Goal: Task Accomplishment & Management: Complete application form

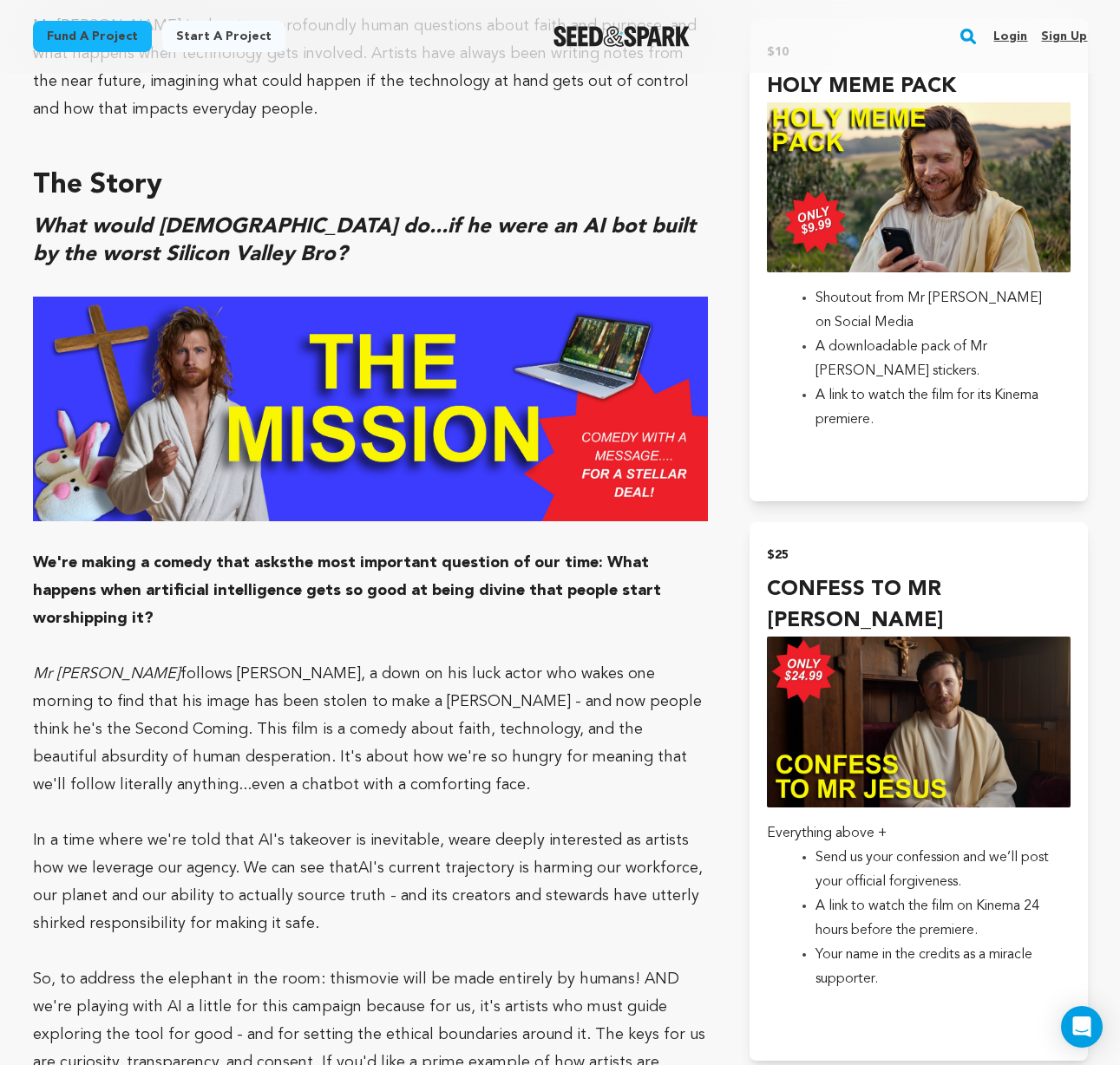
scroll to position [1365, 0]
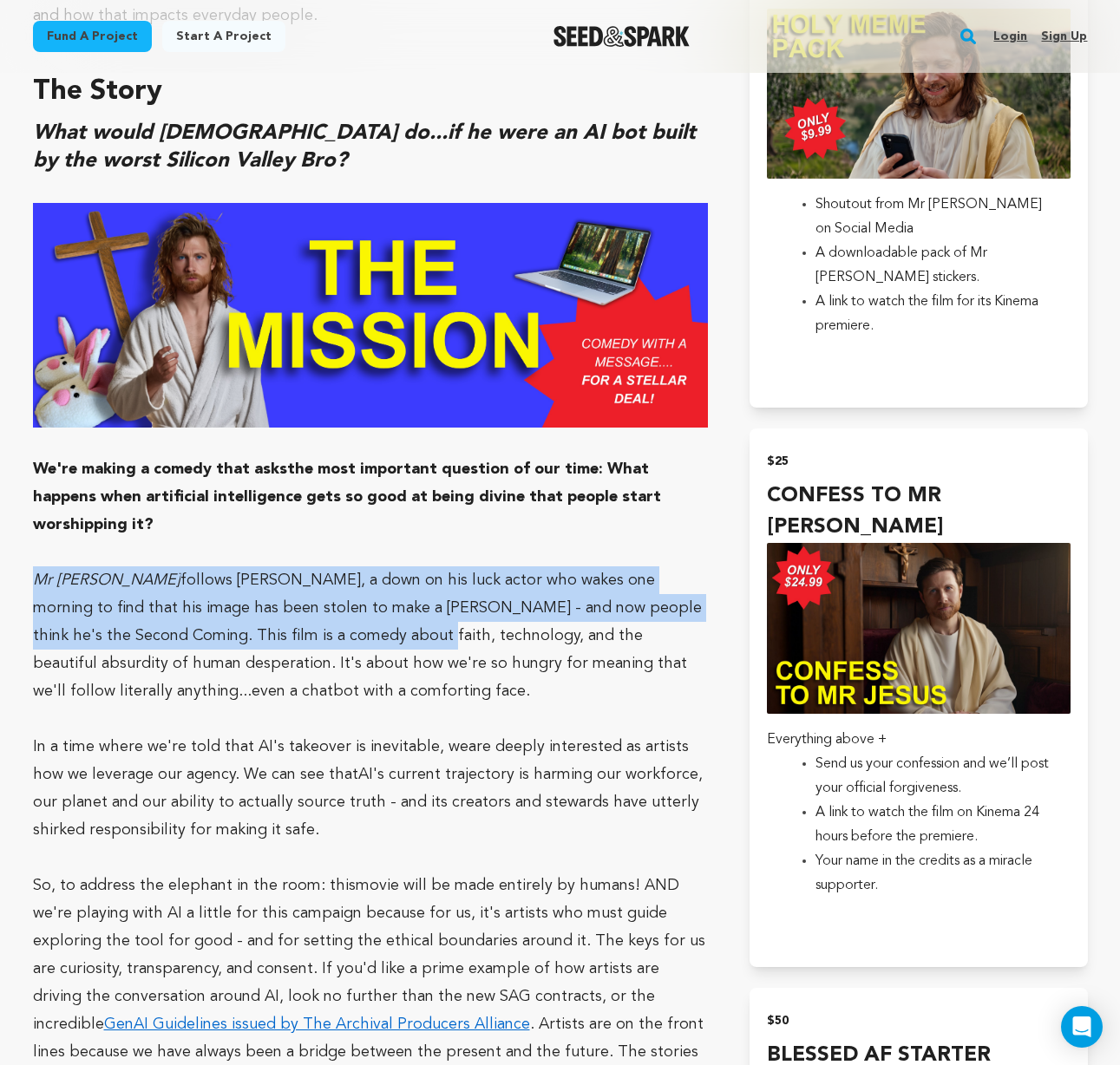
drag, startPoint x: 35, startPoint y: 550, endPoint x: 247, endPoint y: 599, distance: 217.6
click at [247, 599] on p "Mr Jesus follows Chris, a down on his luck actor who wakes one morning to find …" at bounding box center [371, 635] width 676 height 138
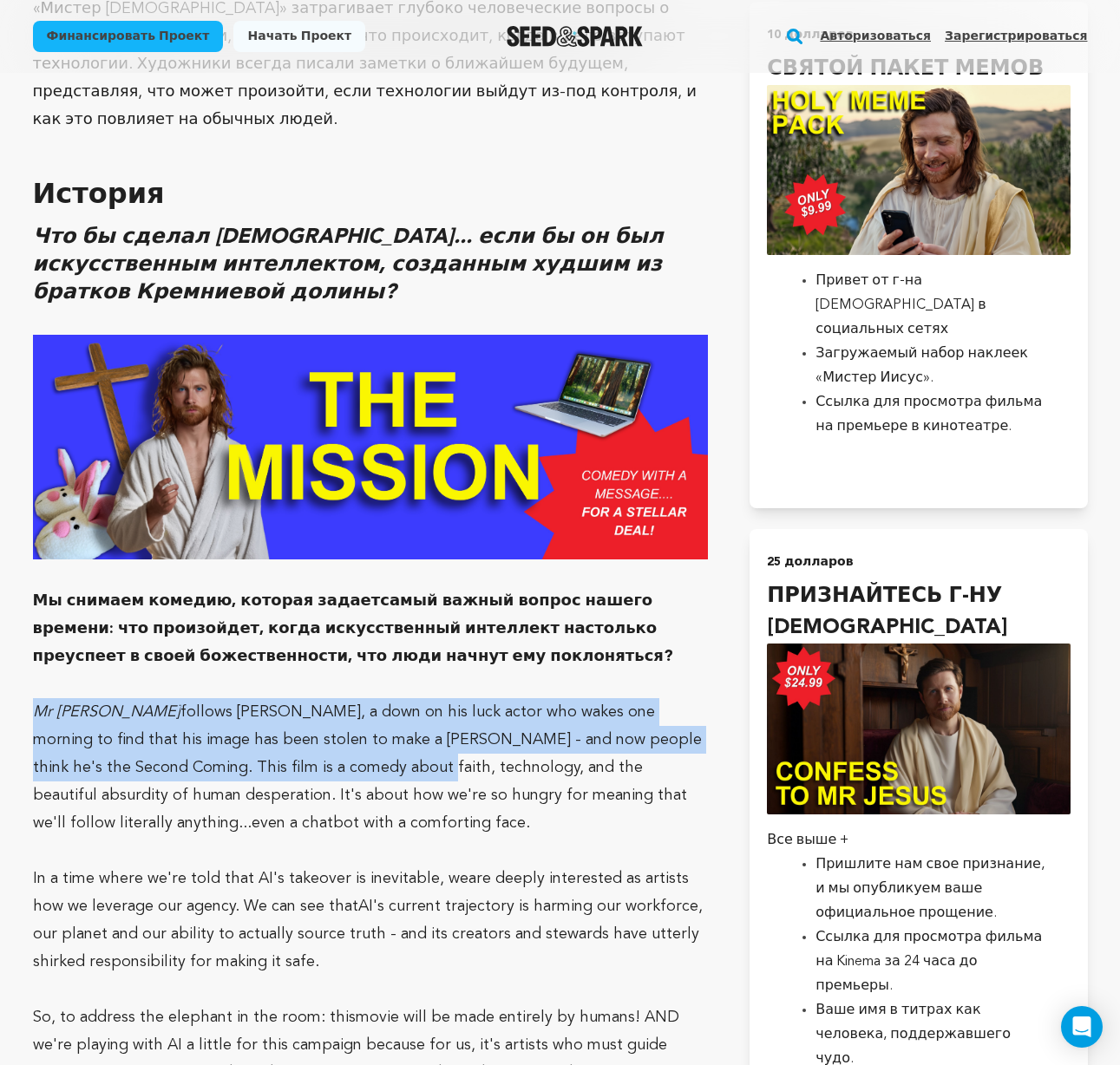
scroll to position [1372, 0]
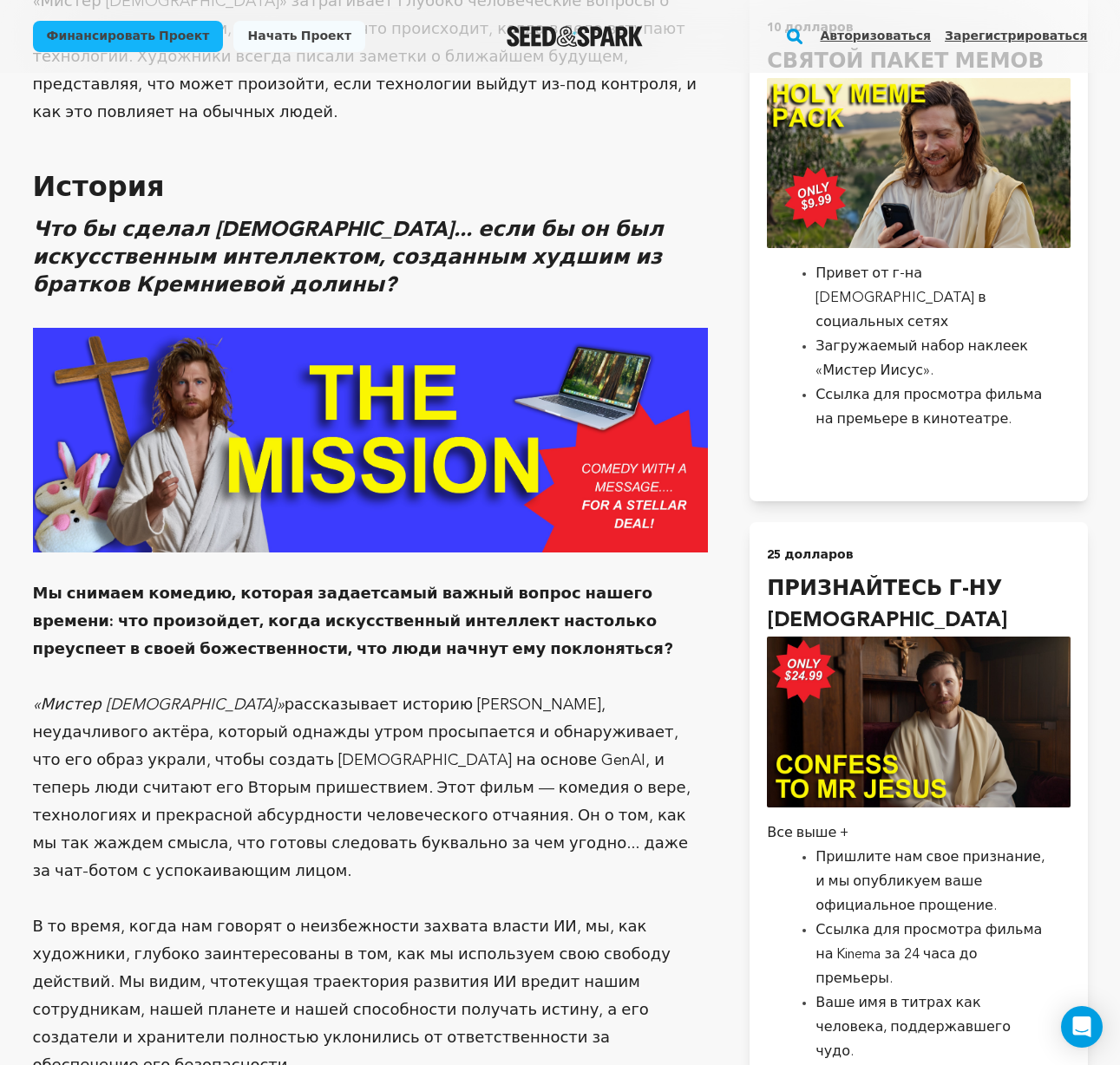
click at [627, 581] on p "Мы снимаем комедию, которая задает самый важный вопрос нашего времени: что прои…" at bounding box center [371, 622] width 676 height 84
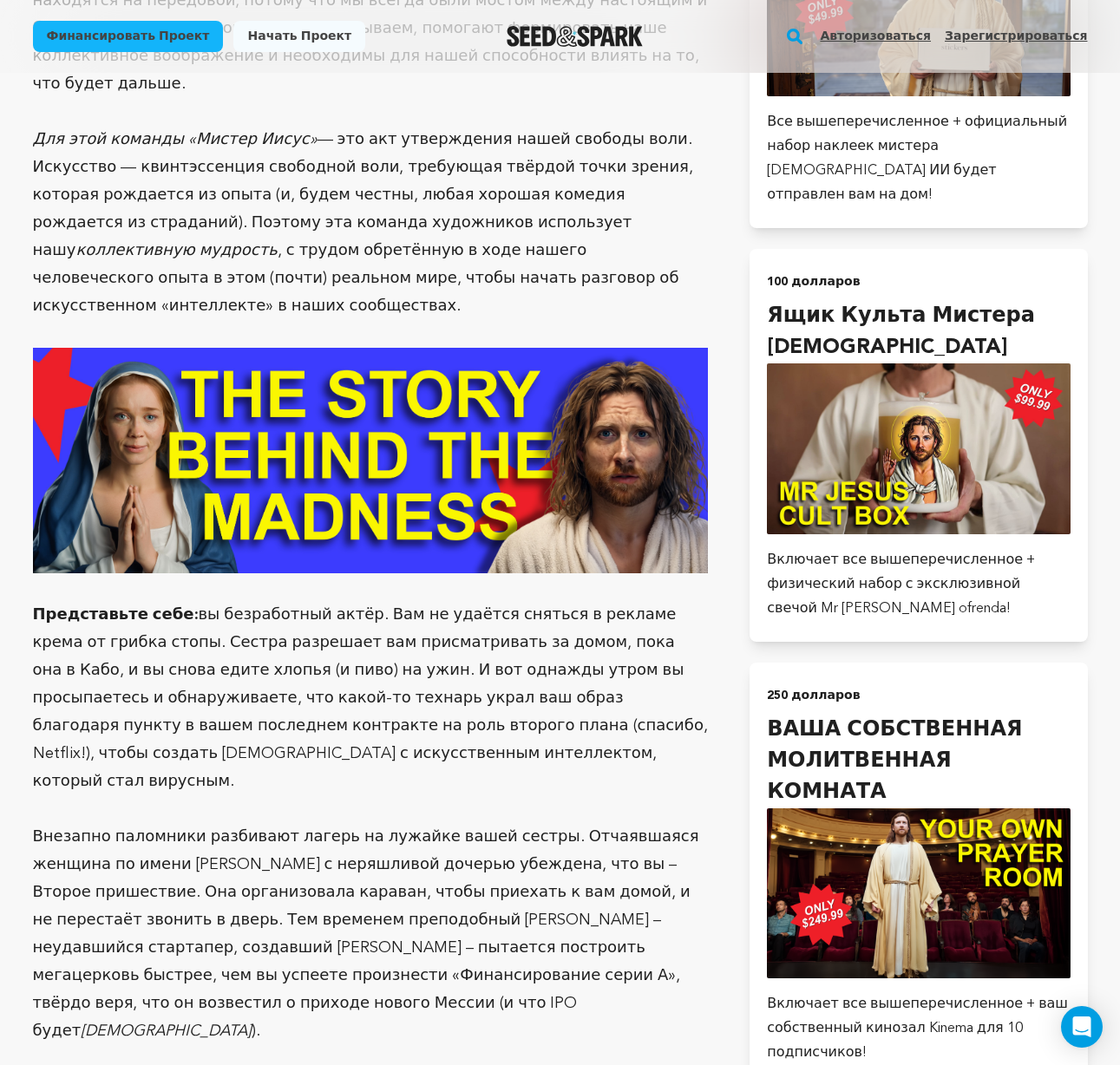
scroll to position [2719, 0]
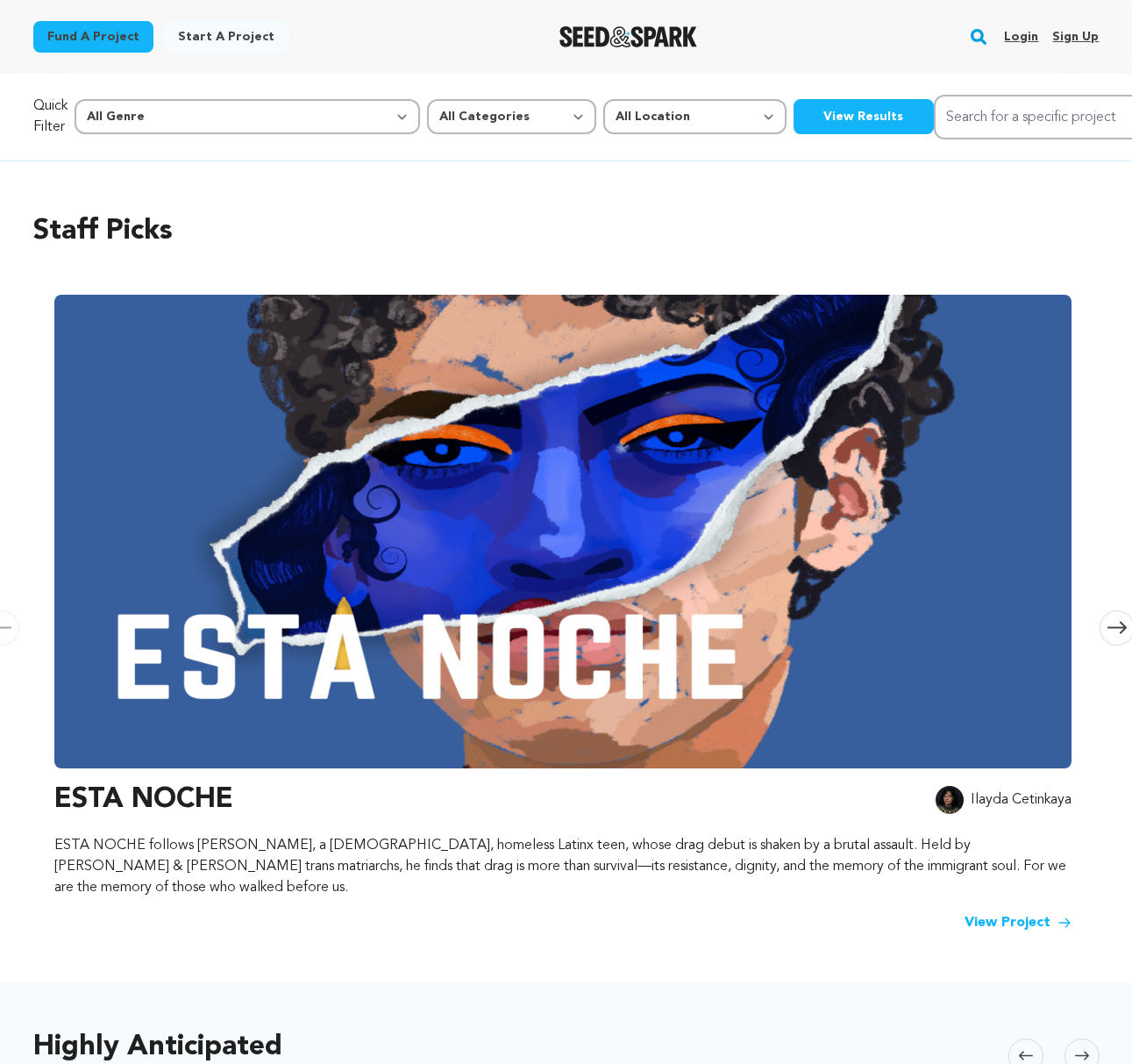
click at [1023, 34] on link "Login" at bounding box center [1021, 36] width 35 height 28
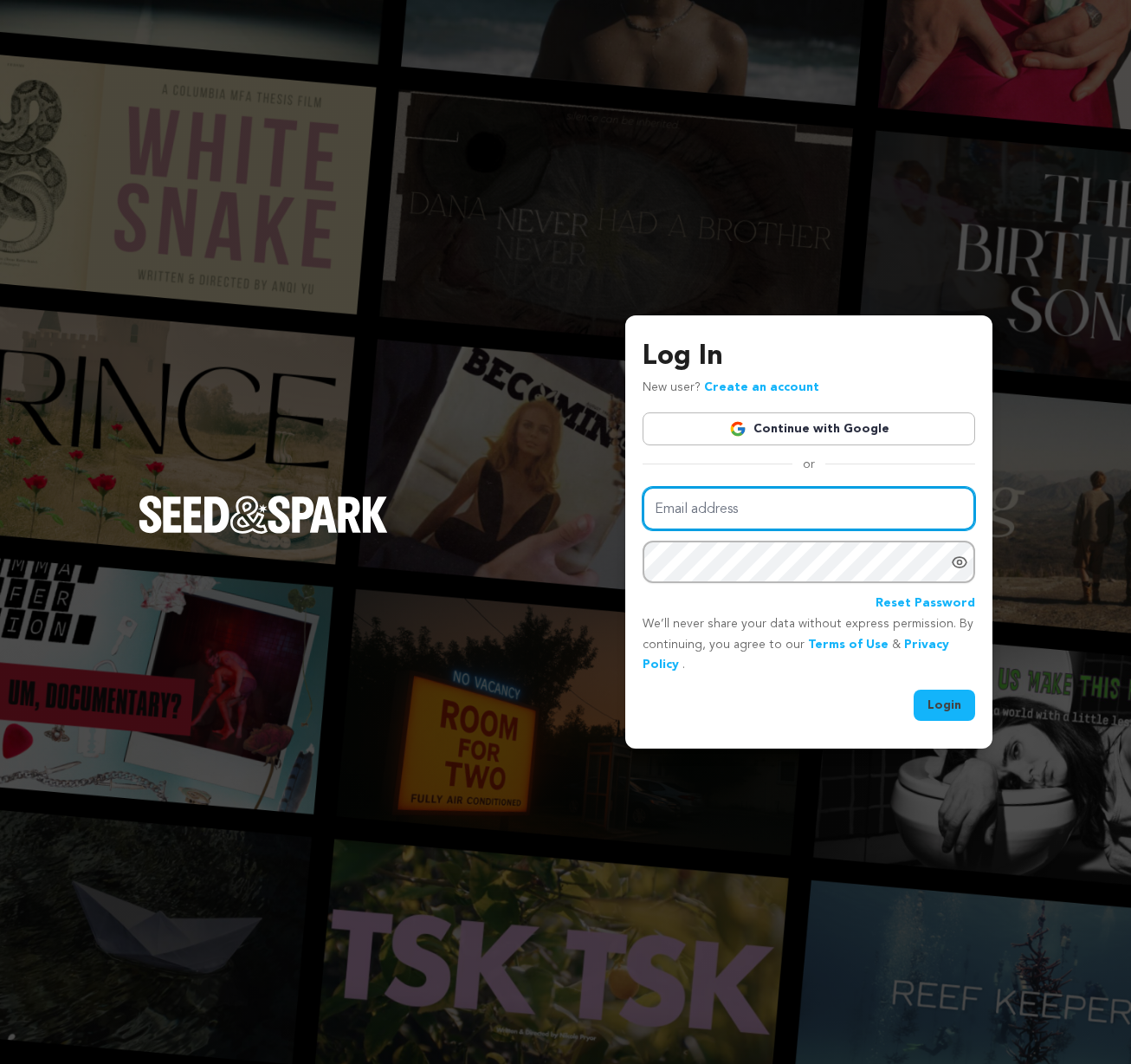
click at [735, 513] on input "Email address" at bounding box center [809, 508] width 333 height 44
click at [0, 1063] on com-1password-button at bounding box center [0, 1064] width 0 height 0
type input "angelikareyn@gmail.com"
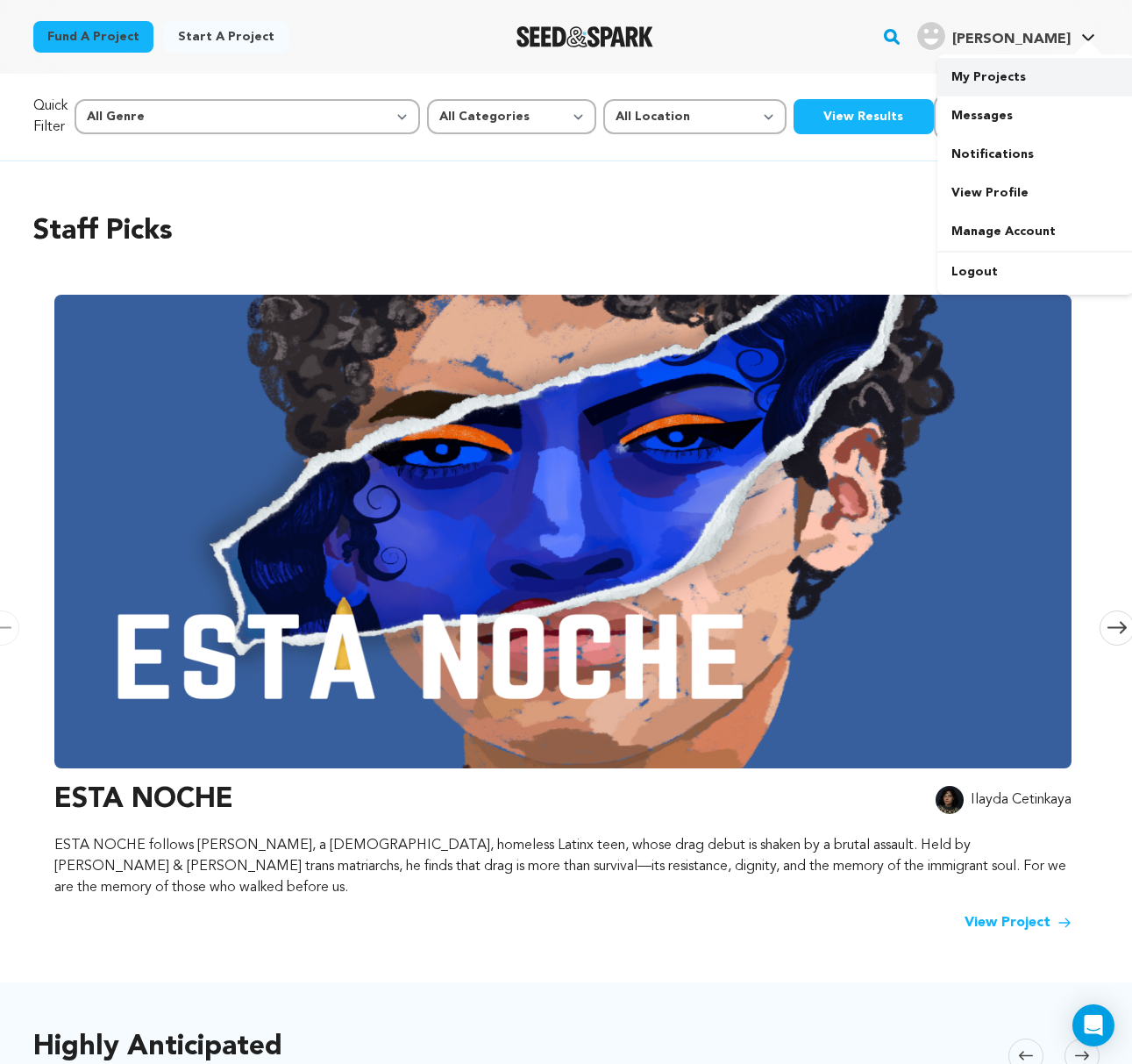
click at [1002, 76] on link "My Projects" at bounding box center [1036, 77] width 196 height 38
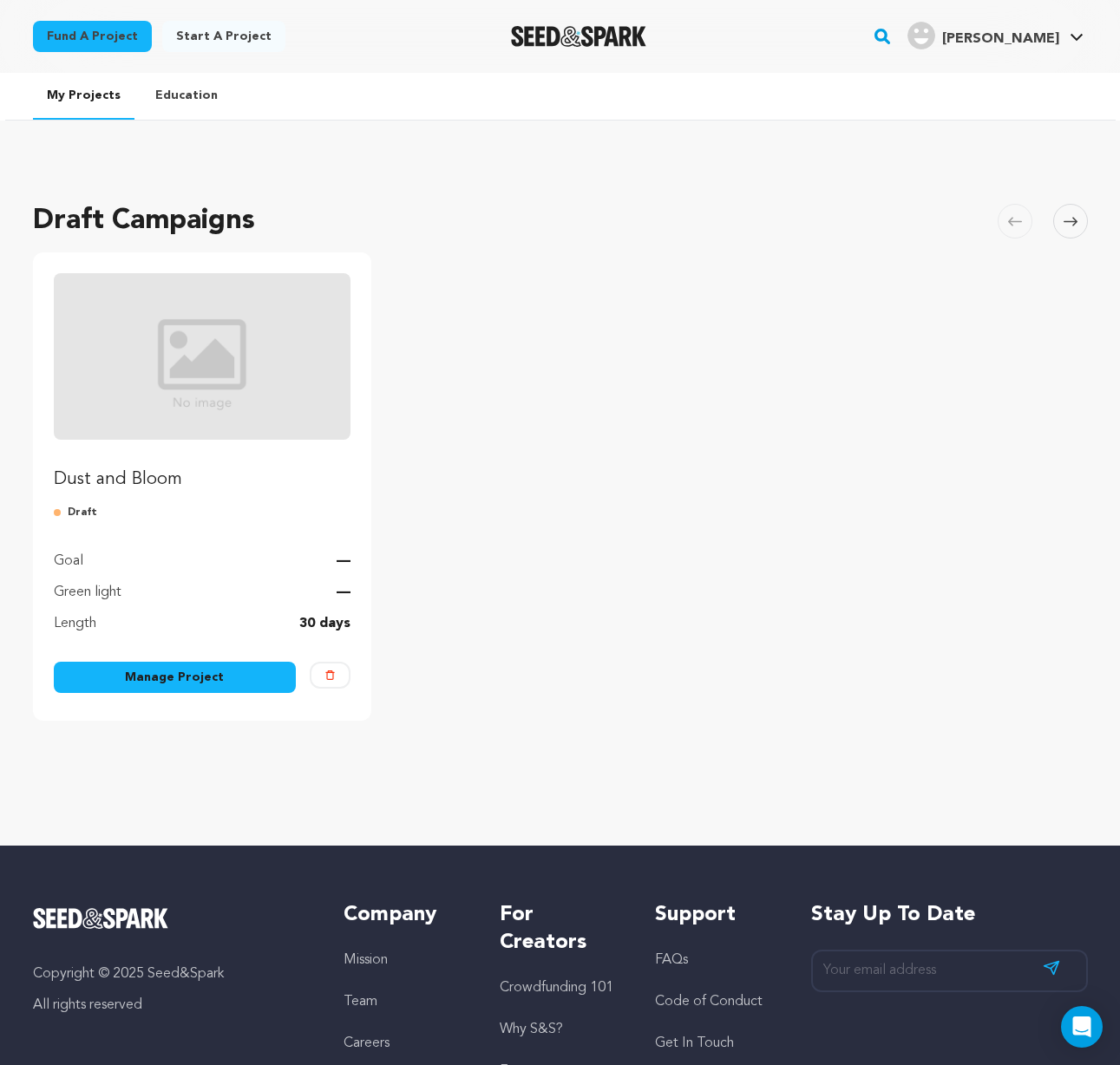
click at [185, 680] on link "Manage Project" at bounding box center [175, 677] width 243 height 31
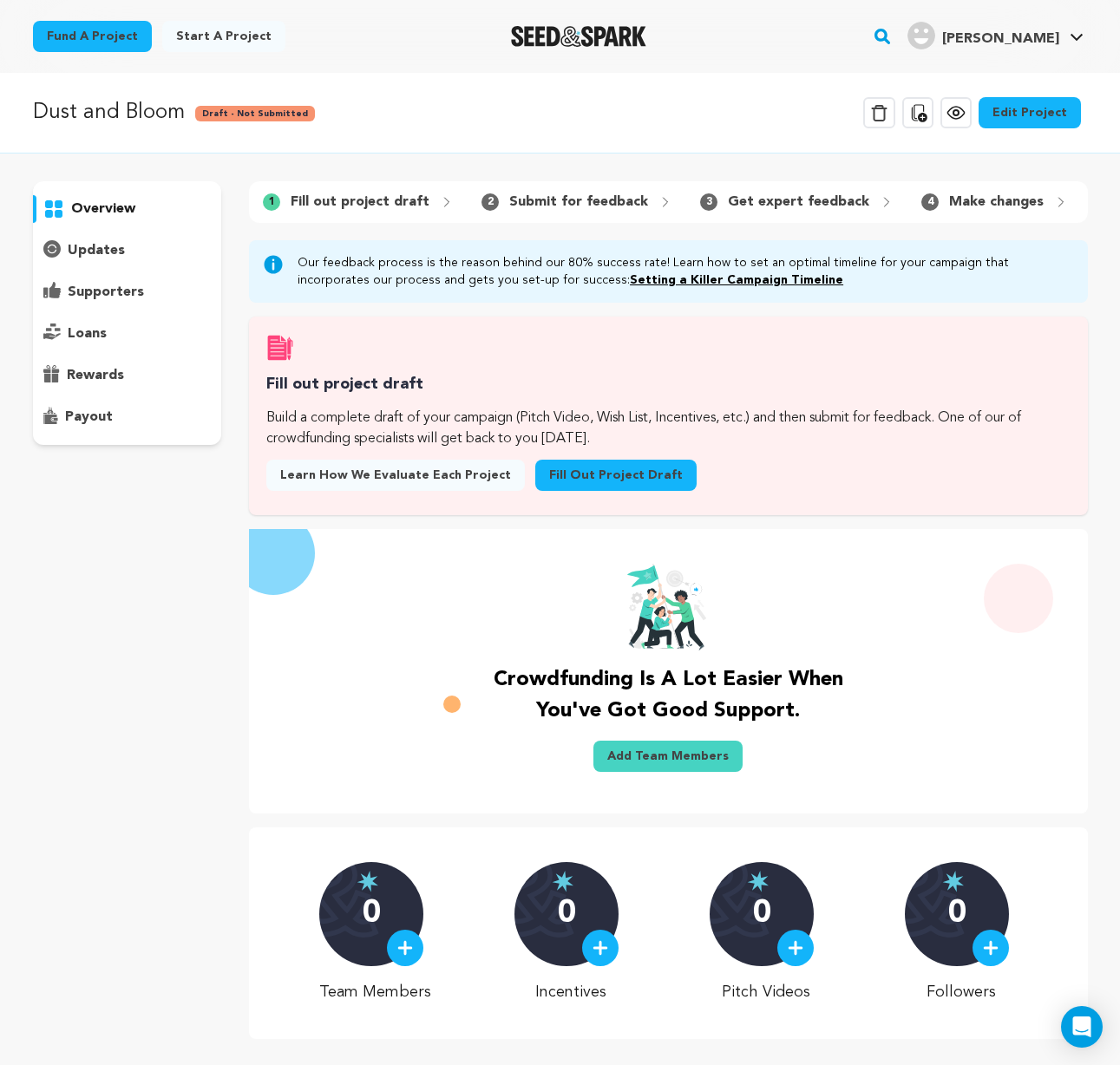
click at [379, 202] on p "Fill out project draft" at bounding box center [360, 201] width 138 height 21
click at [592, 487] on link "Fill out project draft" at bounding box center [615, 475] width 161 height 31
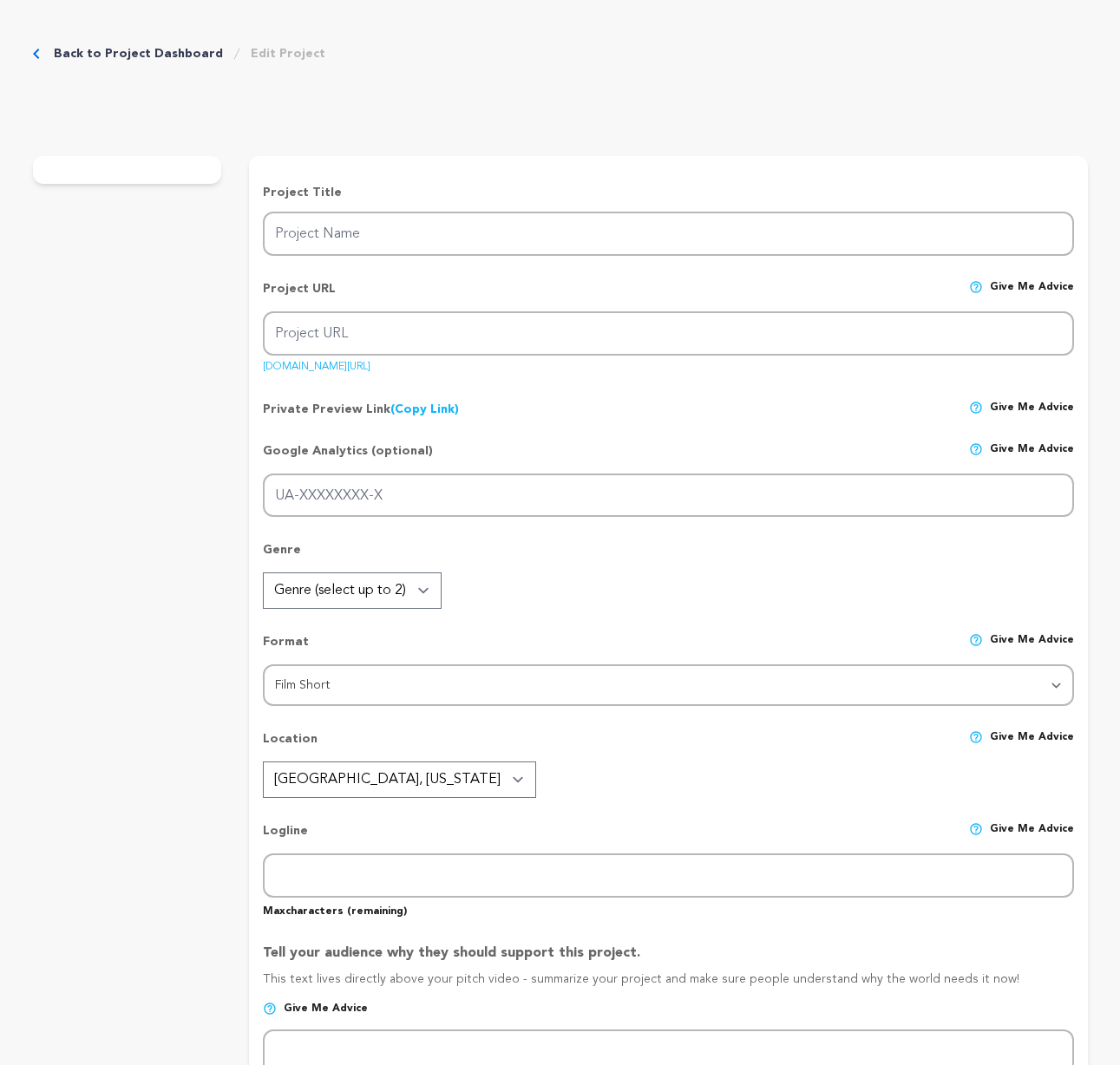
type input "Dust and Bloom"
type input "dust-and-bloom"
type input "After a nuclear disaster only one man survives on Earth. In his greenhouse, a n…"
type textarea "After a nuclear disaster only one man survives on Earth. In his greenhouse, a n…"
type textarea "Dust & Bloom explores what truly sustains us after the end of the world. In our…"
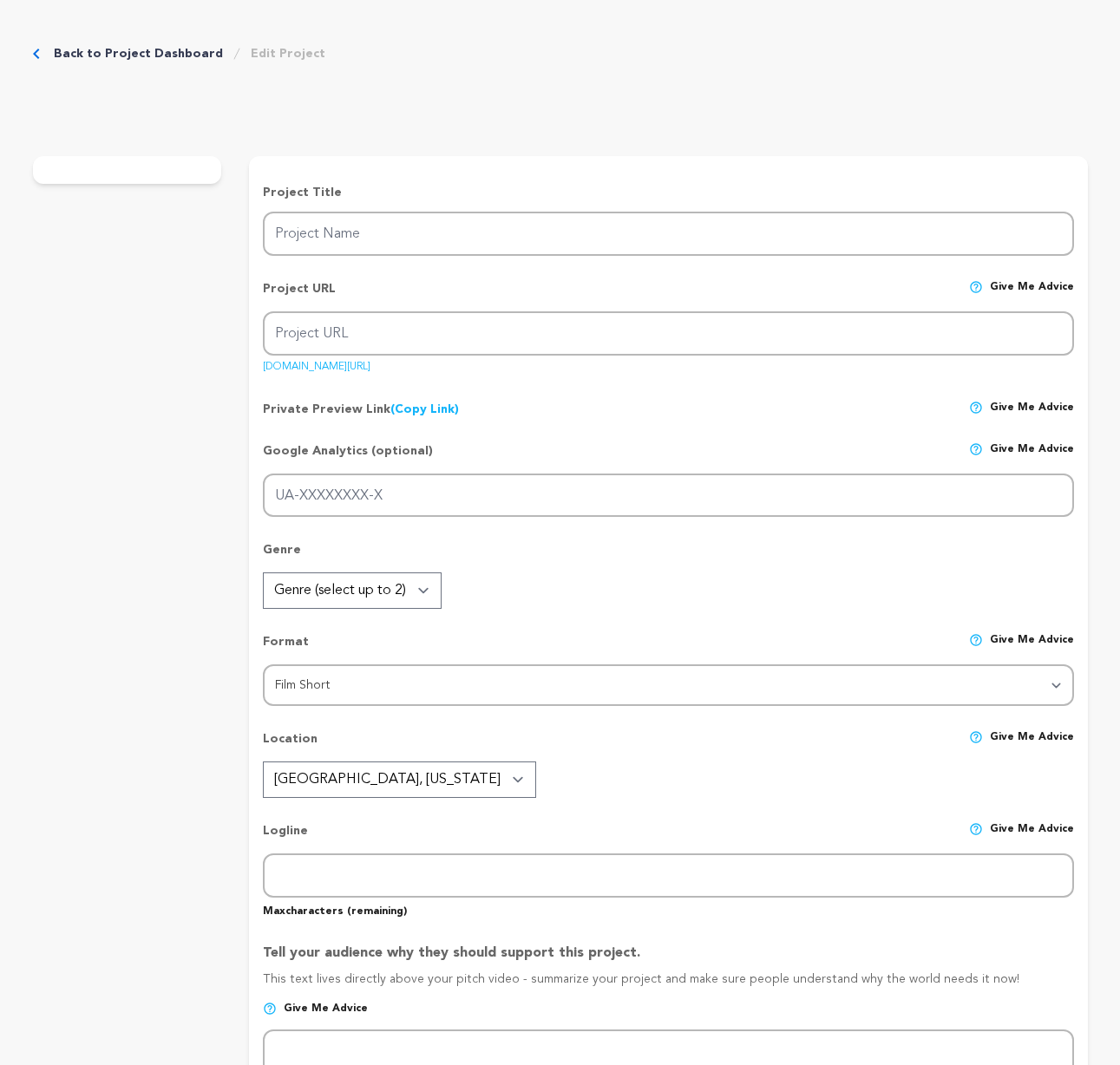
type textarea "Draft text — will update later"
radio input "true"
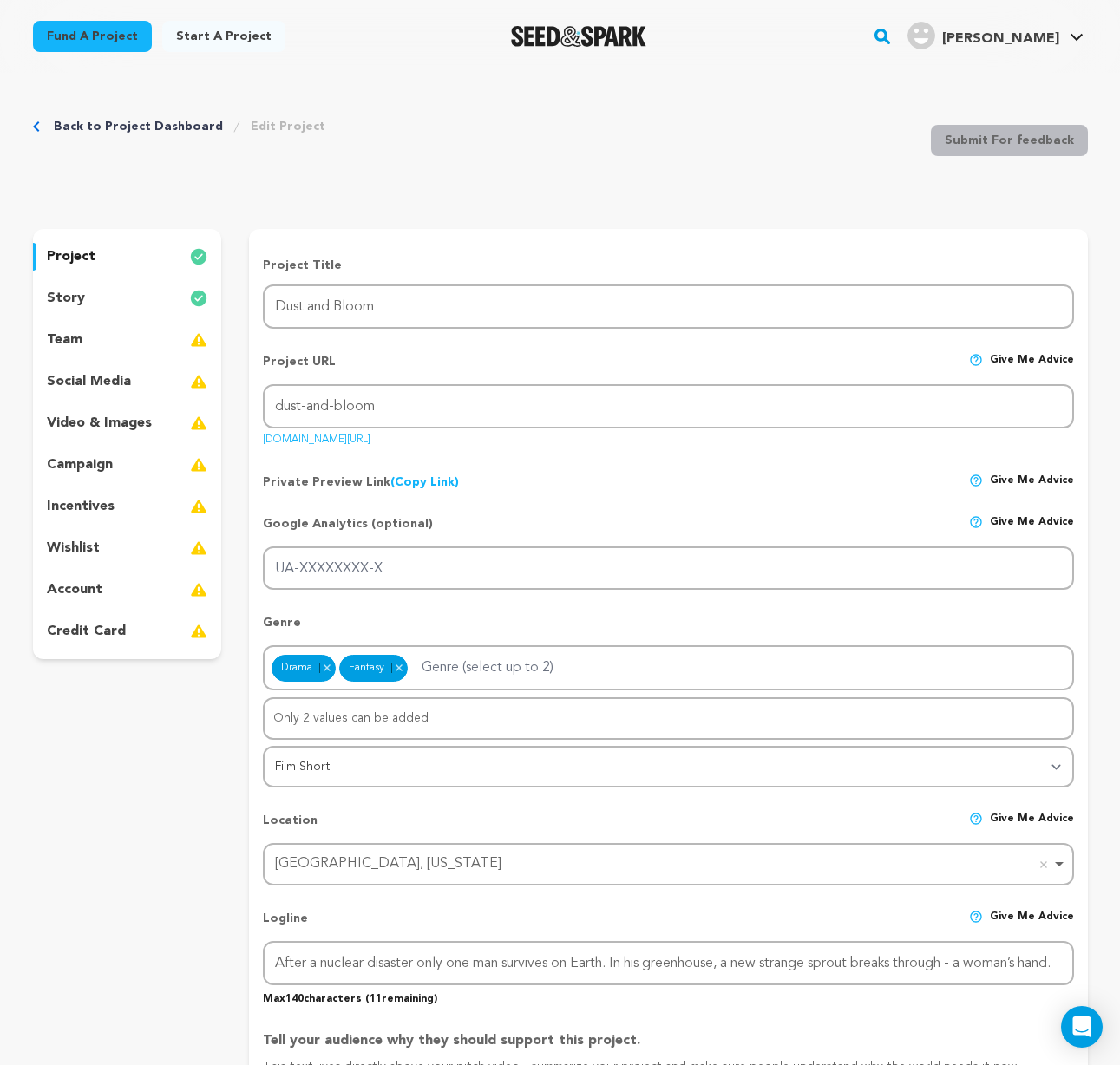
click at [72, 299] on p "story" at bounding box center [66, 297] width 38 height 21
